Goal: Register for event/course

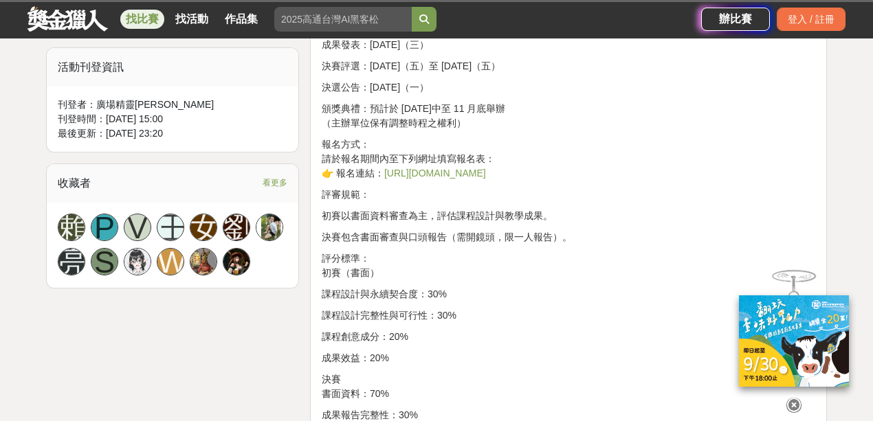
scroll to position [641, 0]
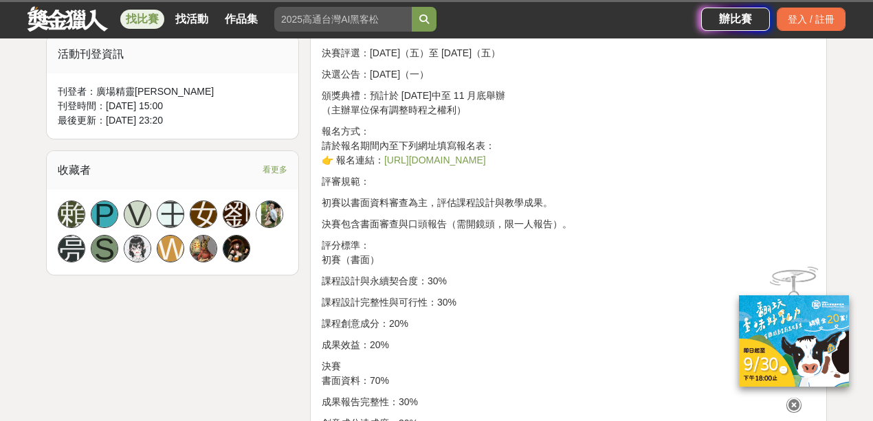
click at [486, 159] on link "https://www.taise.org.tw/events-view.php?ID=467" at bounding box center [435, 160] width 102 height 11
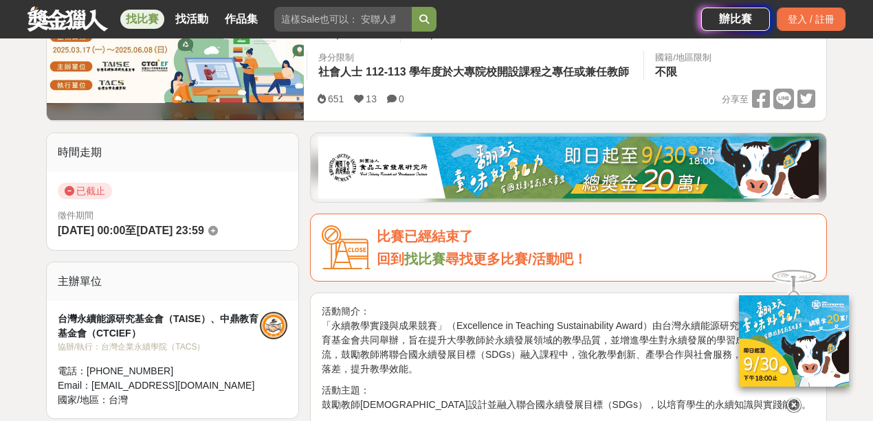
scroll to position [137, 0]
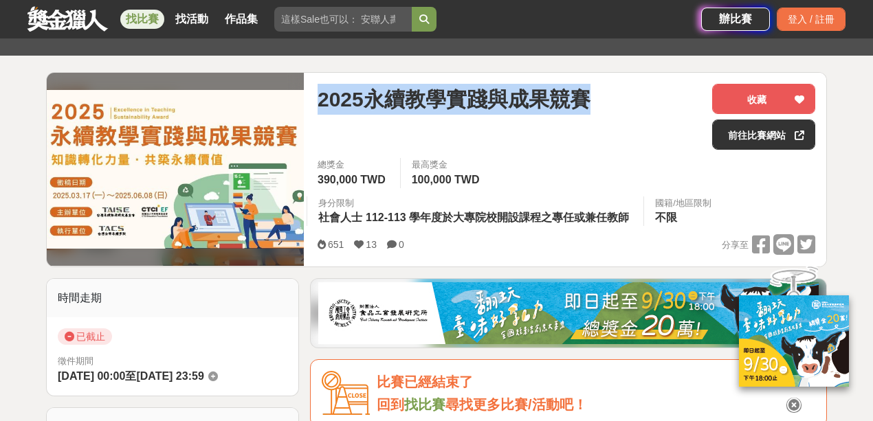
drag, startPoint x: 599, startPoint y: 96, endPoint x: 308, endPoint y: 101, distance: 291.5
click at [308, 101] on div "2025永續教學實踐與成果競賽 收藏 前往比賽網站 總獎金 390,000 TWD 最高獎金 100,000 TWD 身分限制 社會人士 112-113 學年…" at bounding box center [567, 170] width 520 height 194
copy span "2025永續教學實踐與成果競賽"
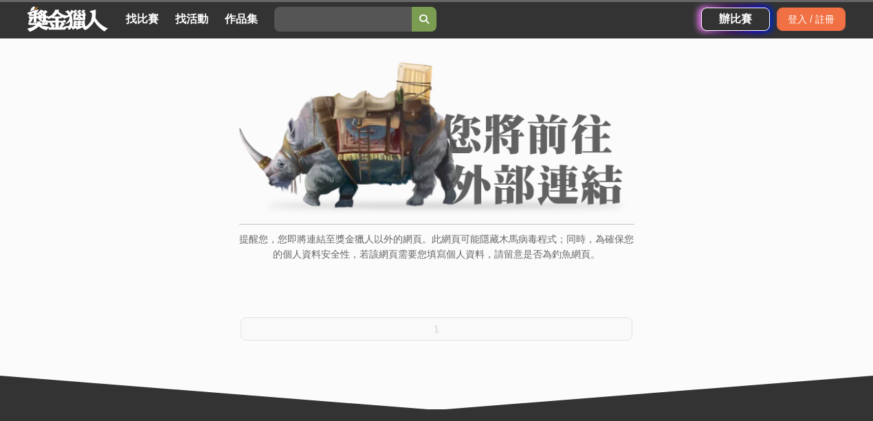
scroll to position [183, 0]
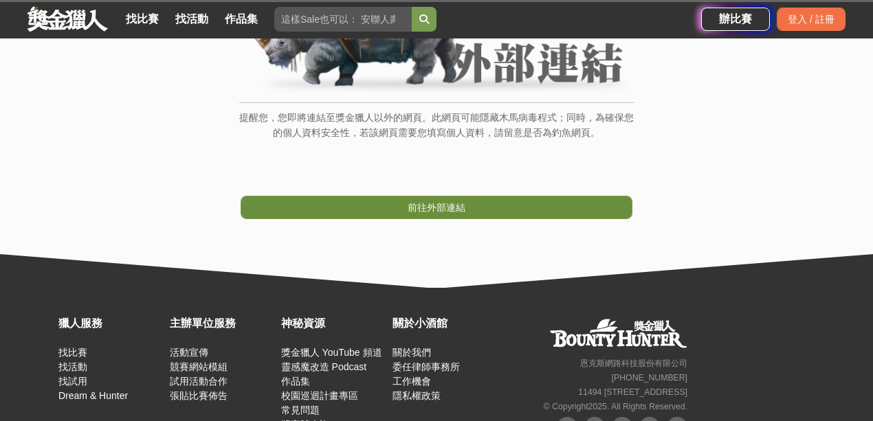
click at [444, 208] on span "前往外部連結" at bounding box center [437, 207] width 58 height 11
